Goal: Transaction & Acquisition: Book appointment/travel/reservation

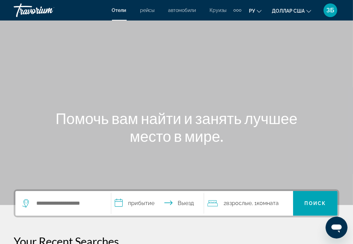
click at [238, 9] on div "Дополнительные элементы навигации" at bounding box center [237, 10] width 2 height 2
click at [229, 23] on font "деятельность" at bounding box center [220, 22] width 31 height 5
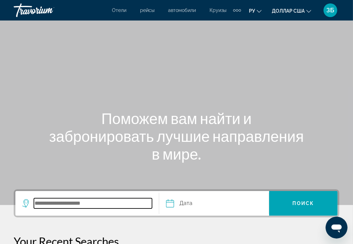
click at [70, 202] on input "Search destination" at bounding box center [93, 204] width 118 height 10
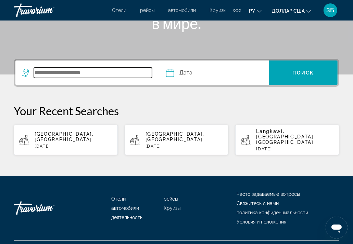
scroll to position [140, 0]
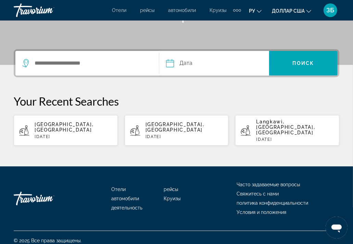
click at [74, 126] on p "[GEOGRAPHIC_DATA], [GEOGRAPHIC_DATA]" at bounding box center [74, 127] width 78 height 11
type input "**********"
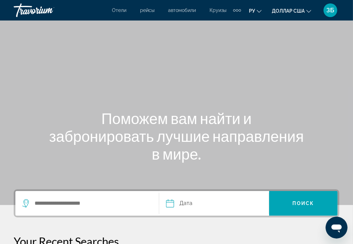
click at [332, 10] on font "ЗБ" at bounding box center [331, 10] width 8 height 7
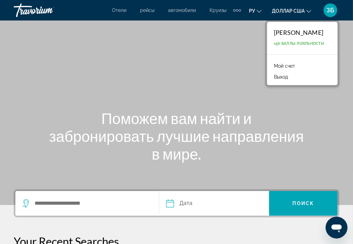
click at [278, 77] on font "Выход" at bounding box center [281, 76] width 14 height 5
